Goal: Task Accomplishment & Management: Complete application form

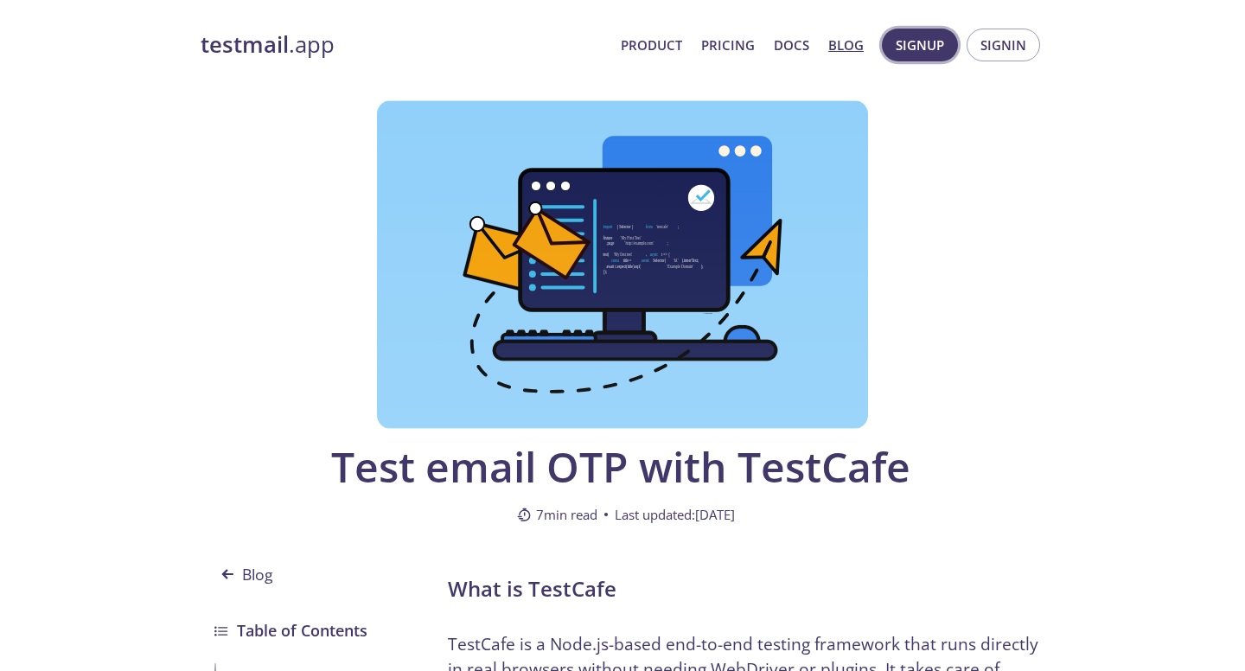
click at [921, 45] on span "Signup" at bounding box center [920, 45] width 48 height 22
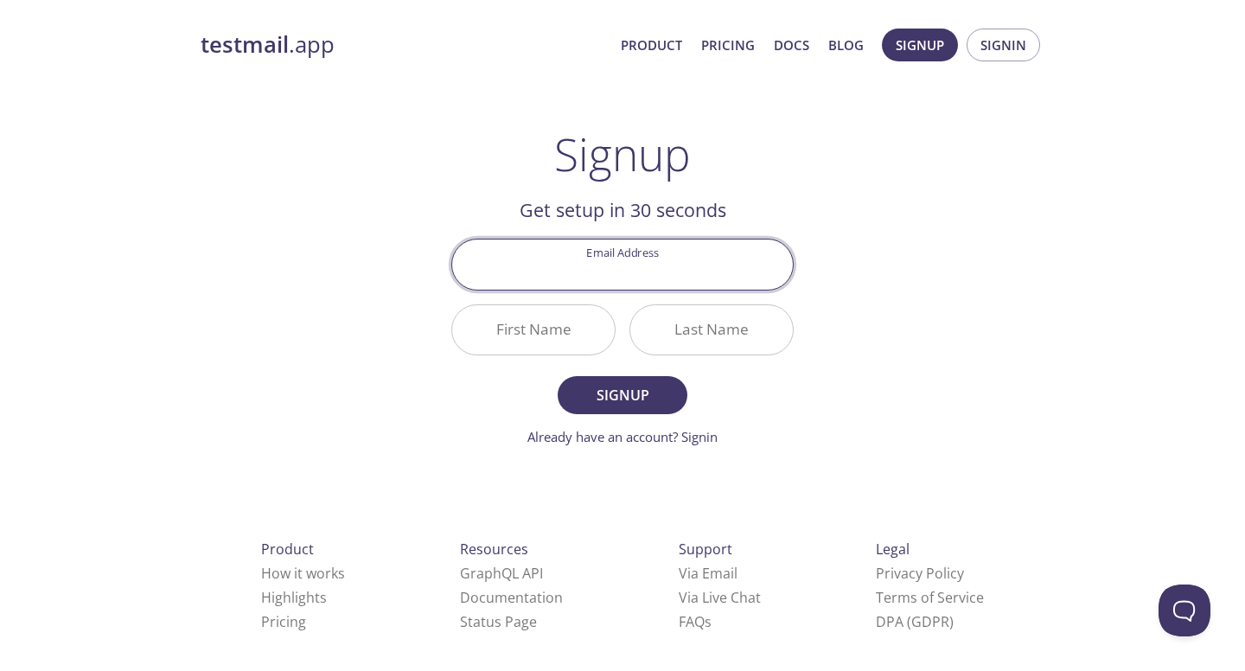
click at [625, 264] on input "Email Address" at bounding box center [622, 264] width 341 height 49
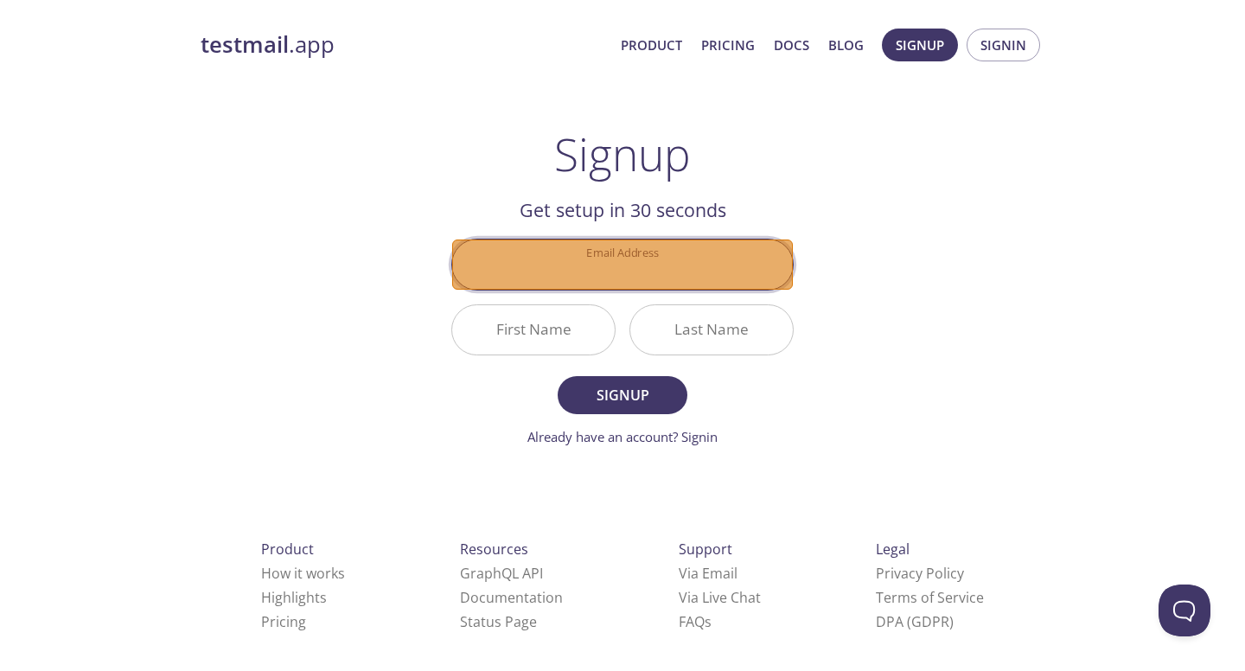
click at [682, 260] on input "Email Address" at bounding box center [622, 264] width 341 height 49
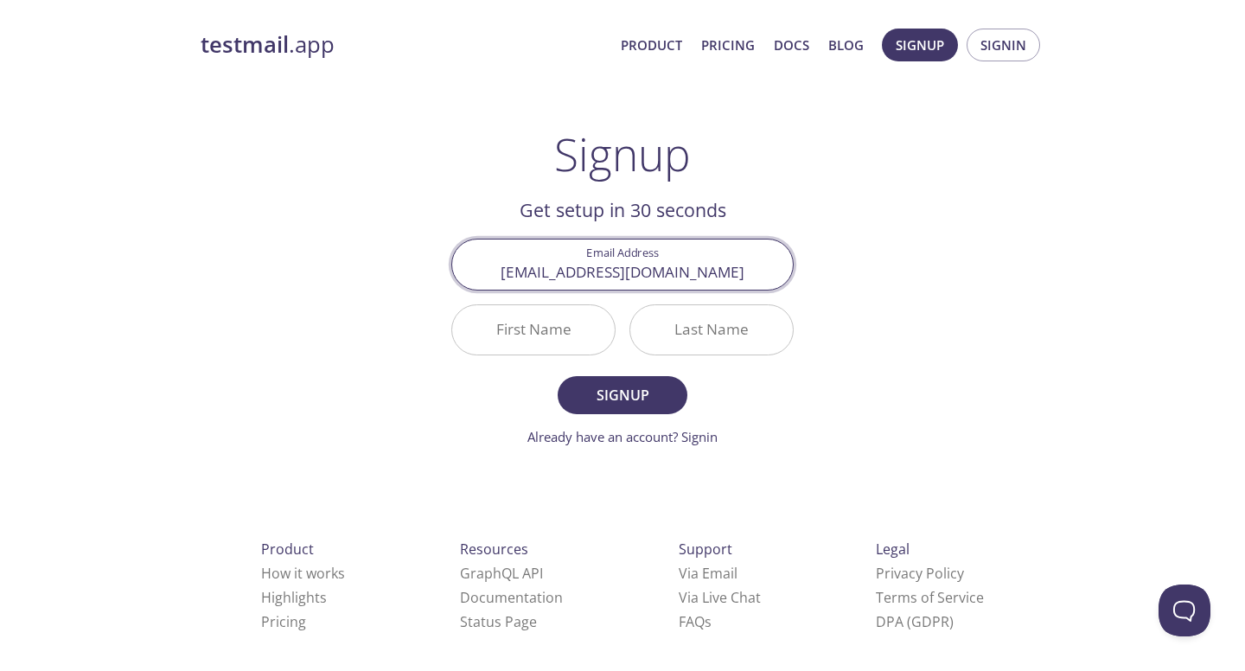
scroll to position [0, 75]
type input "[EMAIL_ADDRESS][DOMAIN_NAME]"
click at [544, 336] on input "First Name" at bounding box center [533, 329] width 163 height 49
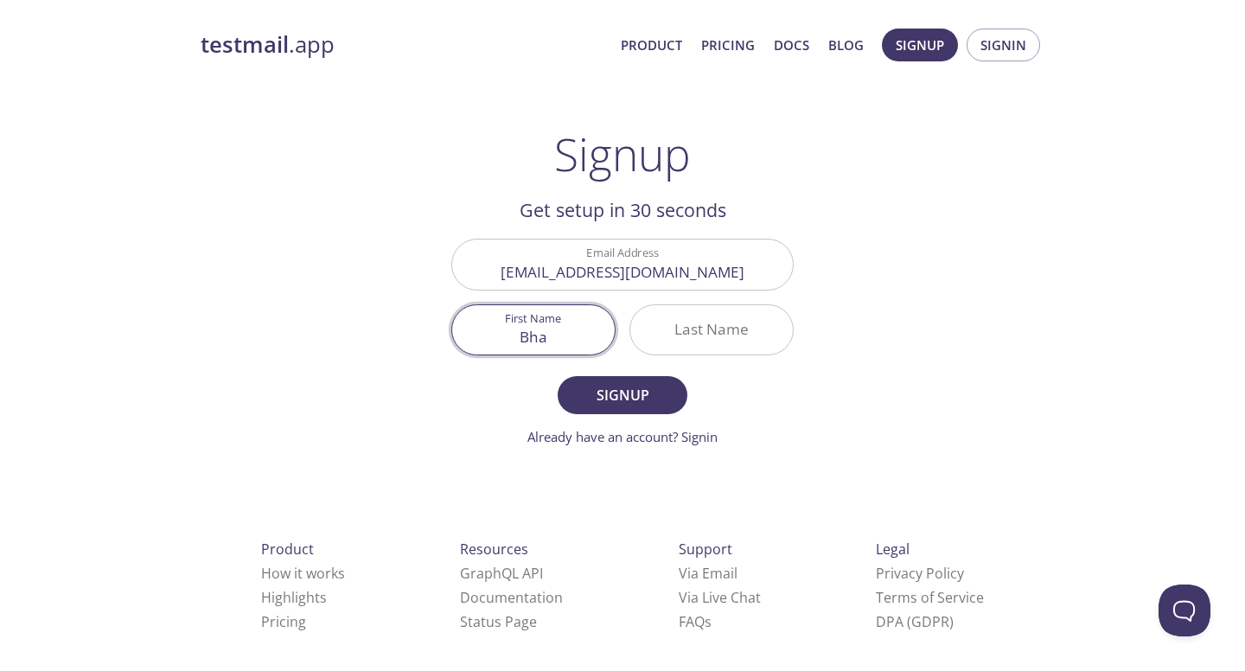
type input "Bha"
click at [680, 326] on input "Last Name" at bounding box center [711, 329] width 163 height 49
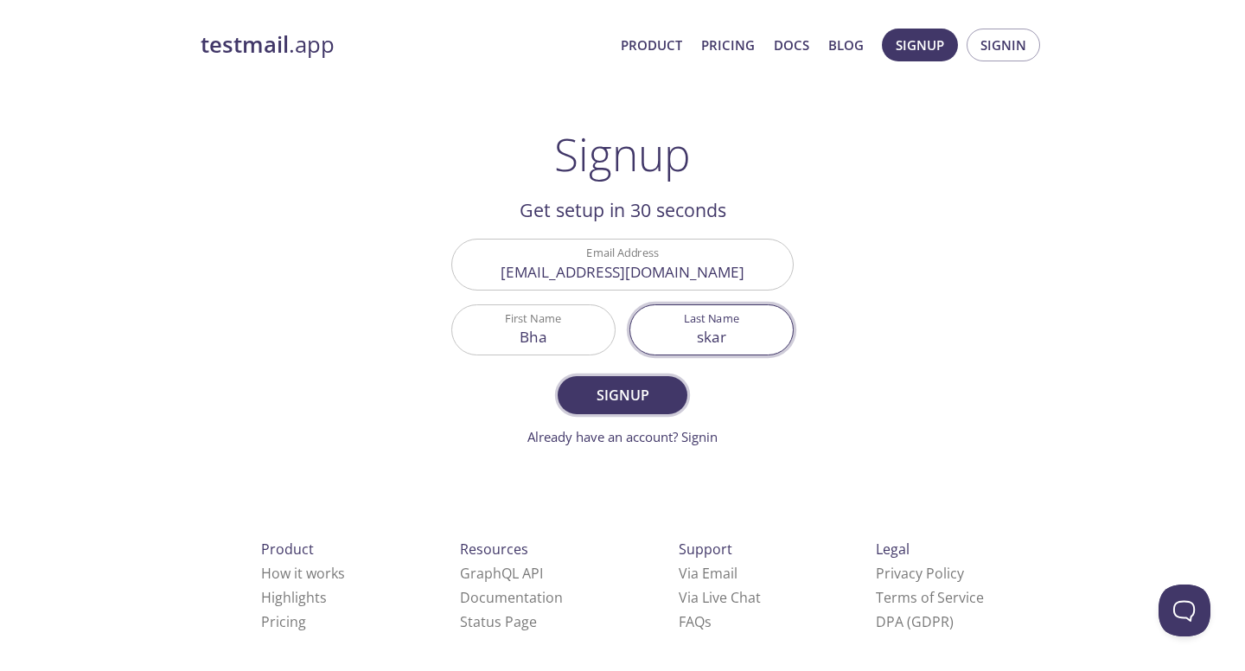
type input "skar"
click at [622, 395] on span "Signup" at bounding box center [623, 395] width 92 height 24
